Goal: Information Seeking & Learning: Learn about a topic

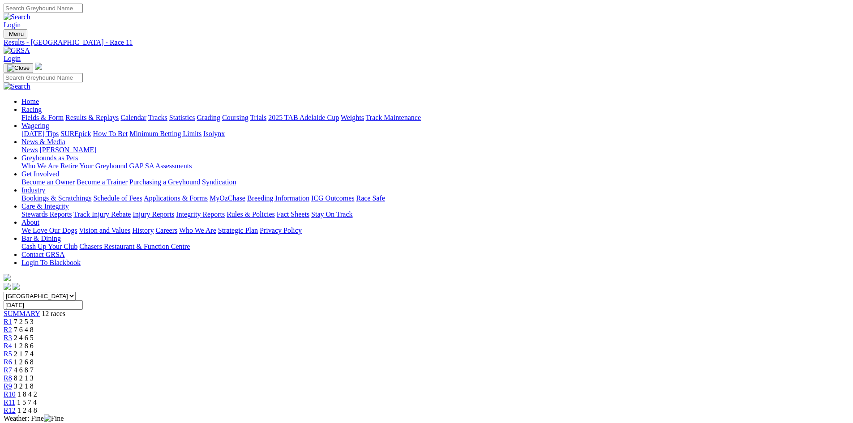
click at [30, 47] on img at bounding box center [17, 51] width 26 height 8
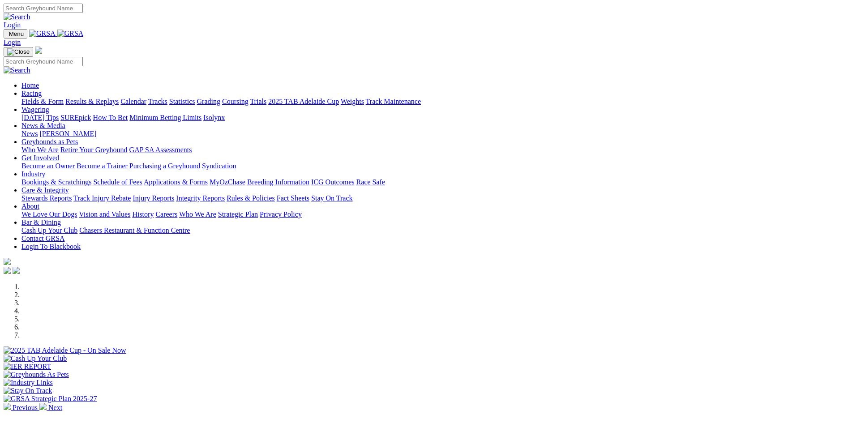
scroll to position [269, 0]
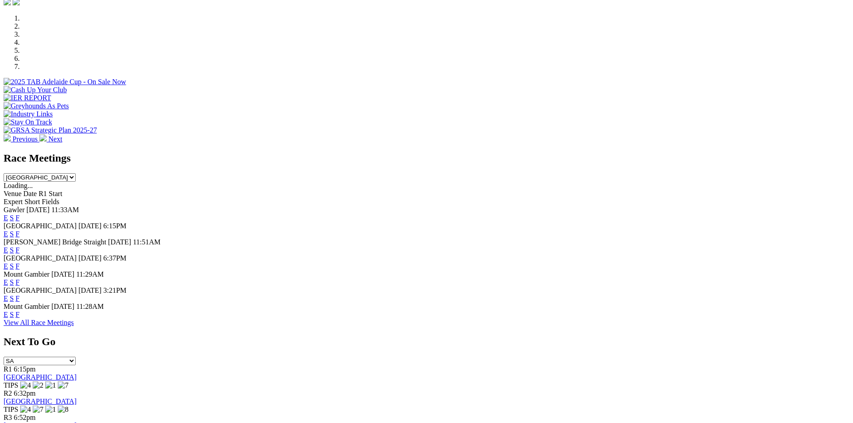
click at [20, 301] on link "F" at bounding box center [18, 299] width 4 height 8
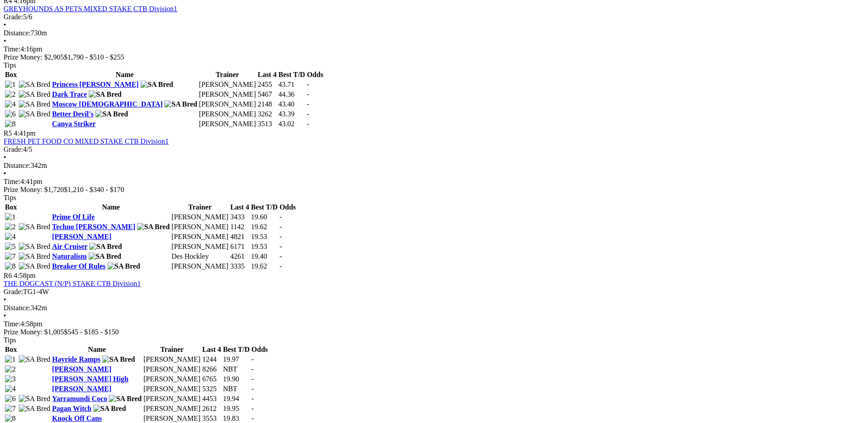
scroll to position [896, 0]
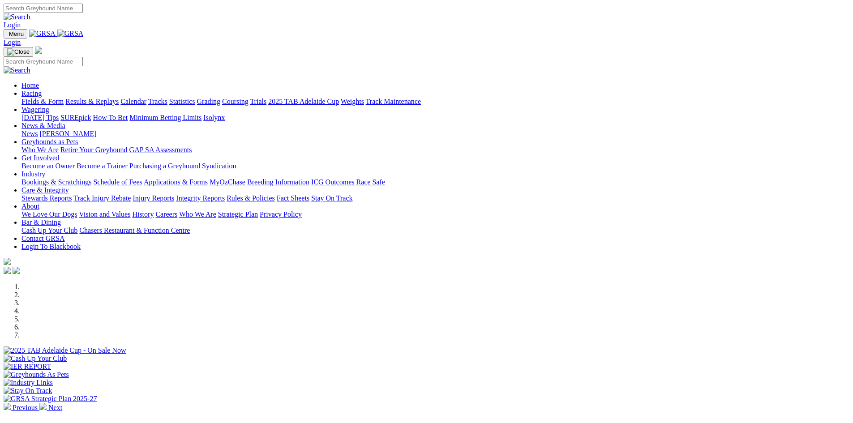
scroll to position [269, 0]
